Goal: Task Accomplishment & Management: Complete application form

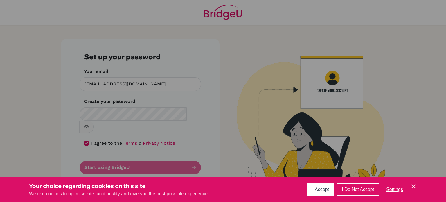
click at [312, 186] on button "I Accept" at bounding box center [320, 189] width 27 height 13
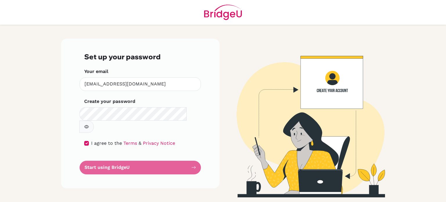
click at [94, 120] on button "button" at bounding box center [86, 126] width 15 height 12
click at [139, 153] on form "Set up your password Your email [EMAIL_ADDRESS][DOMAIN_NAME] Invalid email Crea…" at bounding box center [140, 114] width 112 height 122
click at [147, 155] on form "Set up your password Your email [EMAIL_ADDRESS][DOMAIN_NAME] Invalid email Crea…" at bounding box center [140, 114] width 112 height 122
click at [136, 156] on form "Set up your password Your email [EMAIL_ADDRESS][DOMAIN_NAME] Invalid email Crea…" at bounding box center [140, 114] width 112 height 122
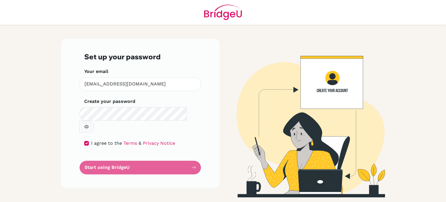
click at [195, 154] on form "Set up your password Your email [EMAIL_ADDRESS][DOMAIN_NAME] Invalid email Crea…" at bounding box center [140, 114] width 112 height 122
click at [151, 154] on form "Set up your password Your email [EMAIL_ADDRESS][DOMAIN_NAME] Invalid email Crea…" at bounding box center [140, 114] width 112 height 122
click at [322, 82] on img at bounding box center [305, 118] width 331 height 158
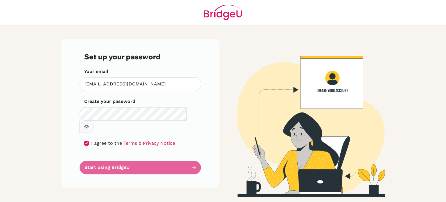
click at [150, 156] on form "Set up your password Your email [EMAIL_ADDRESS][DOMAIN_NAME] Invalid email Crea…" at bounding box center [140, 114] width 112 height 122
click at [127, 140] on link "Terms" at bounding box center [130, 143] width 14 height 6
click at [158, 140] on link "Privacy Notice" at bounding box center [159, 143] width 32 height 6
click at [165, 153] on form "Set up your password Your email [EMAIL_ADDRESS][DOMAIN_NAME] Invalid email Crea…" at bounding box center [140, 114] width 112 height 122
click at [169, 155] on form "Set up your password Your email [EMAIL_ADDRESS][DOMAIN_NAME] Invalid email Crea…" at bounding box center [140, 114] width 112 height 122
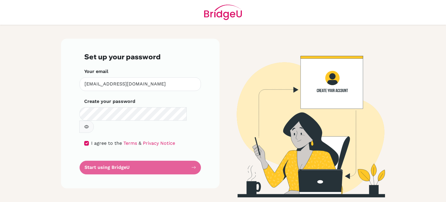
click at [195, 155] on form "Set up your password Your email [EMAIL_ADDRESS][DOMAIN_NAME] Invalid email Crea…" at bounding box center [140, 114] width 112 height 122
click at [340, 90] on img at bounding box center [305, 118] width 331 height 158
click at [194, 156] on form "Set up your password Your email [EMAIL_ADDRESS][DOMAIN_NAME] Invalid email Crea…" at bounding box center [140, 114] width 112 height 122
click at [87, 141] on input "checkbox" at bounding box center [86, 143] width 5 height 5
click at [126, 158] on form "Set up your password Your email [EMAIL_ADDRESS][DOMAIN_NAME] Invalid email Crea…" at bounding box center [140, 114] width 112 height 122
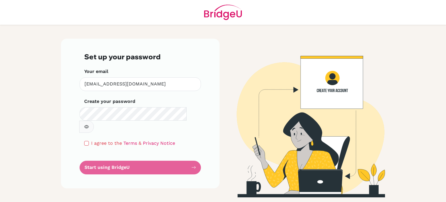
click at [126, 158] on form "Set up your password Your email [EMAIL_ADDRESS][DOMAIN_NAME] Invalid email Crea…" at bounding box center [140, 114] width 112 height 122
click at [87, 141] on input "checkbox" at bounding box center [86, 143] width 5 height 5
checkbox input "true"
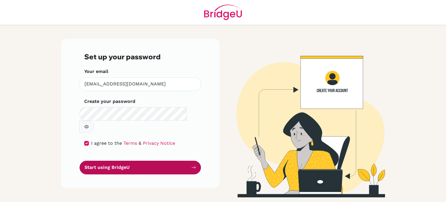
click at [140, 160] on button "Start using BridgeU" at bounding box center [140, 167] width 121 height 14
click at [132, 160] on button "Start using BridgeU" at bounding box center [140, 167] width 121 height 14
click at [156, 160] on button "Start using BridgeU" at bounding box center [140, 167] width 121 height 14
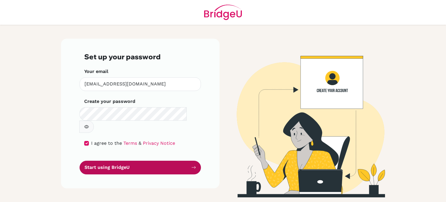
click at [195, 165] on icon "submit" at bounding box center [193, 167] width 5 height 5
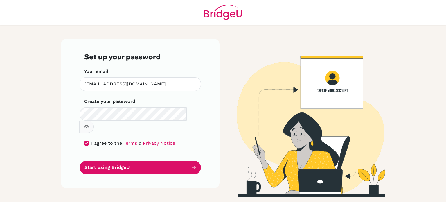
click at [330, 86] on img at bounding box center [305, 118] width 331 height 158
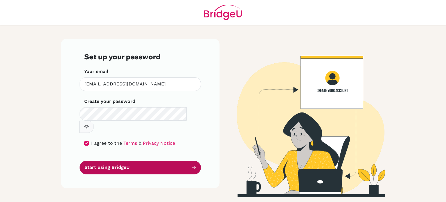
click at [170, 160] on button "Start using BridgeU" at bounding box center [140, 167] width 121 height 14
drag, startPoint x: 170, startPoint y: 152, endPoint x: 183, endPoint y: 158, distance: 14.8
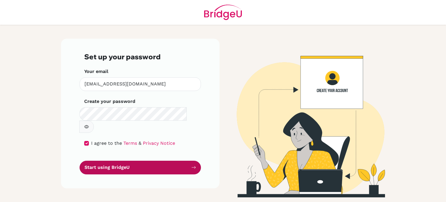
click at [183, 160] on button "Start using BridgeU" at bounding box center [140, 167] width 121 height 14
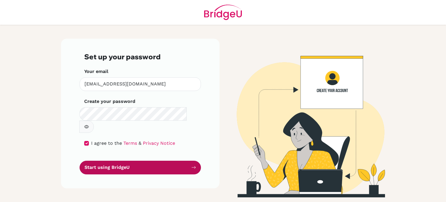
click at [183, 160] on button "Start using BridgeU" at bounding box center [140, 167] width 121 height 14
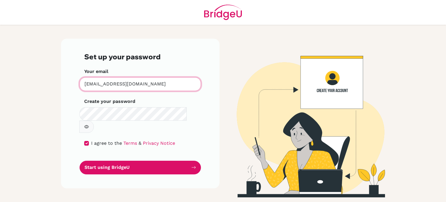
click at [156, 80] on input "[EMAIL_ADDRESS][DOMAIN_NAME]" at bounding box center [140, 84] width 121 height 14
